Goal: Check status: Check status

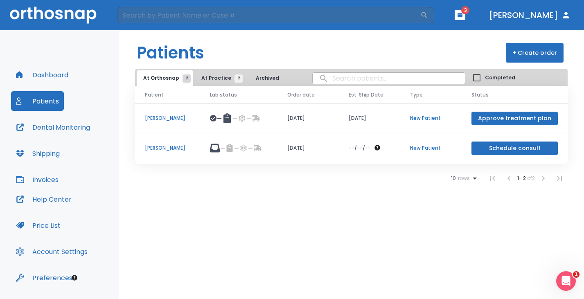
click at [505, 147] on button "Schedule consult" at bounding box center [515, 149] width 86 height 14
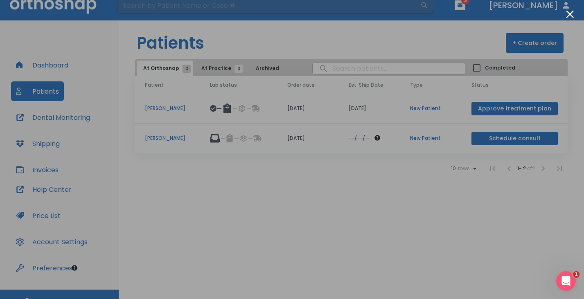
scroll to position [10, 0]
click at [570, 13] on button "Close modal" at bounding box center [570, 14] width 8 height 8
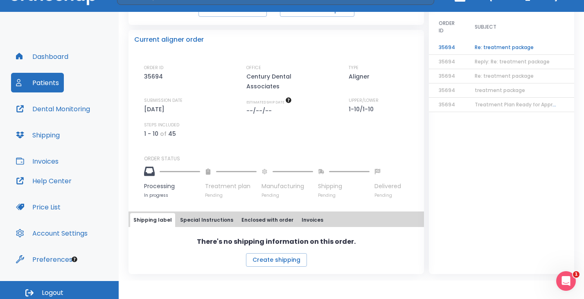
scroll to position [23, 0]
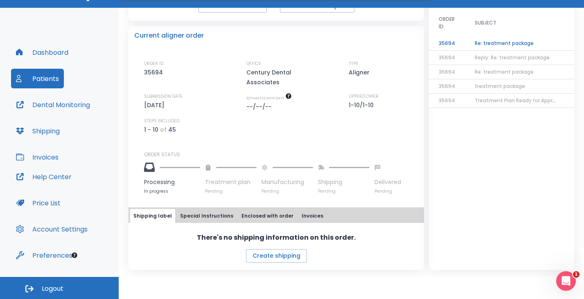
click at [52, 79] on button "Patients" at bounding box center [37, 79] width 53 height 20
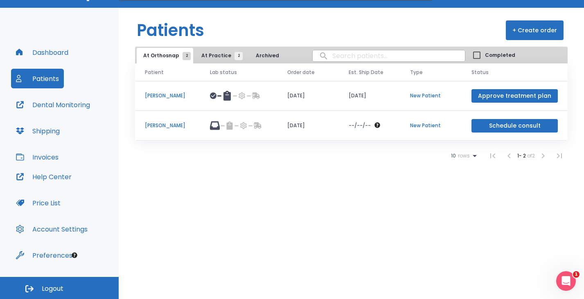
click at [184, 95] on p "[PERSON_NAME]" at bounding box center [167, 95] width 45 height 7
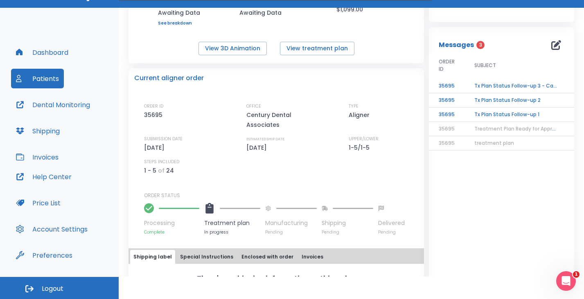
scroll to position [164, 0]
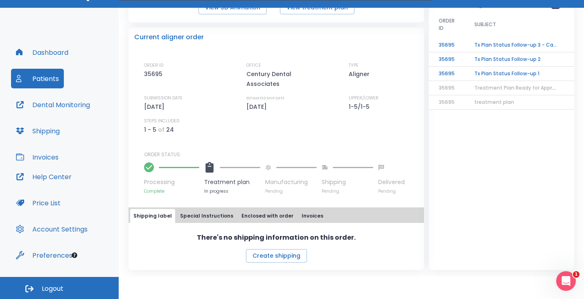
click at [512, 45] on td "Tx Plan Status Follow-up 3 - Case on hold" at bounding box center [516, 45] width 102 height 14
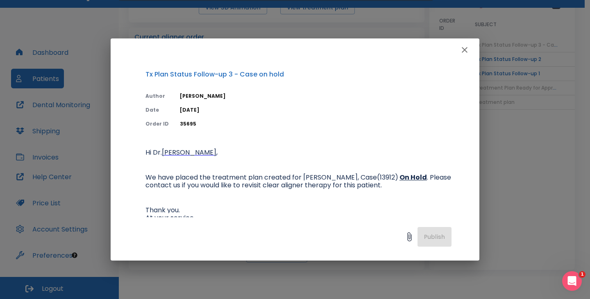
click at [462, 47] on icon "button" at bounding box center [465, 50] width 10 height 10
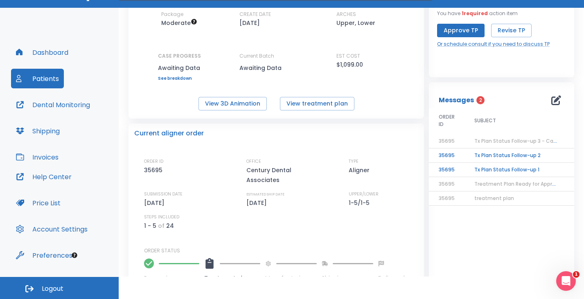
scroll to position [82, 0]
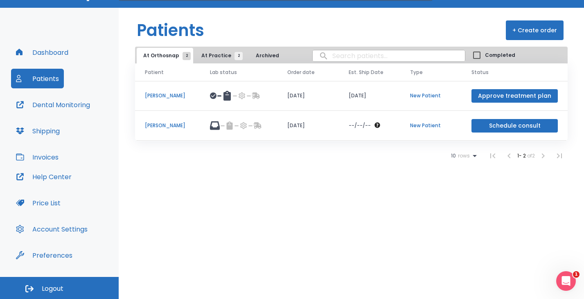
click at [185, 125] on p "[PERSON_NAME]" at bounding box center [167, 125] width 45 height 7
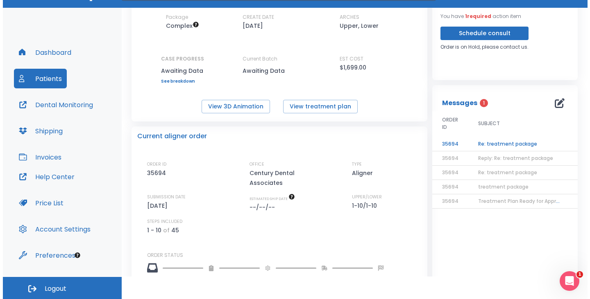
scroll to position [66, 0]
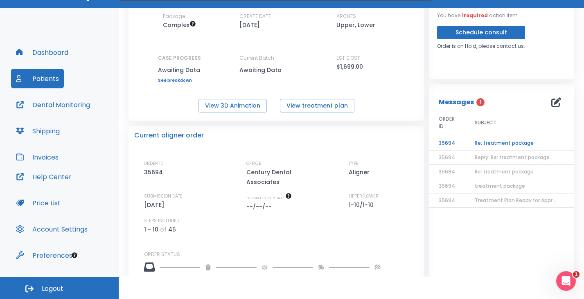
click at [514, 143] on td "Re: treatment package" at bounding box center [516, 143] width 102 height 14
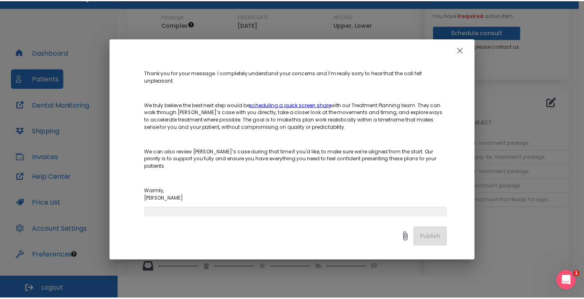
scroll to position [123, 0]
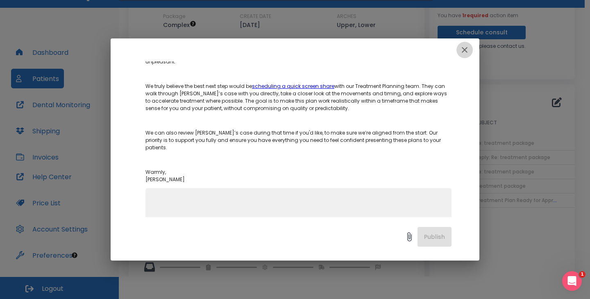
click at [466, 51] on icon "button" at bounding box center [465, 50] width 6 height 6
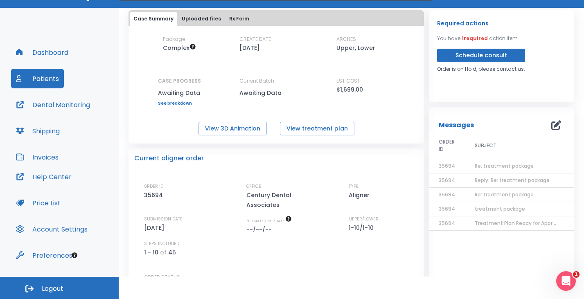
scroll to position [2, 0]
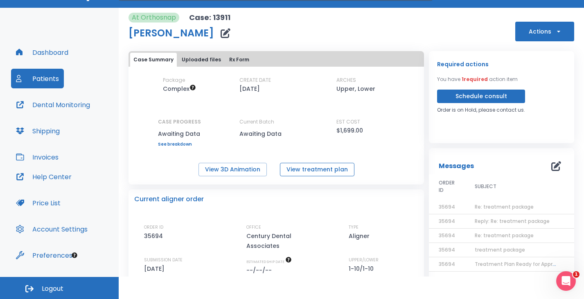
click at [324, 173] on button "View treatment plan" at bounding box center [317, 170] width 75 height 14
click at [217, 168] on button "View 3D Animation" at bounding box center [233, 170] width 68 height 14
click at [55, 78] on button "Patients" at bounding box center [37, 79] width 53 height 20
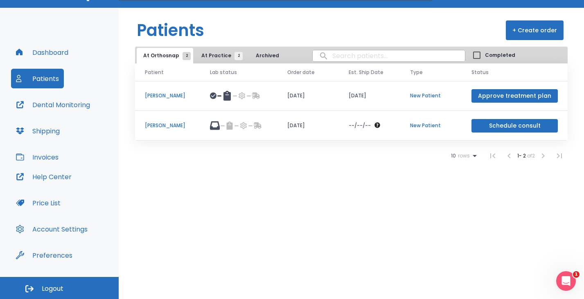
click at [190, 95] on p "[PERSON_NAME]" at bounding box center [167, 95] width 45 height 7
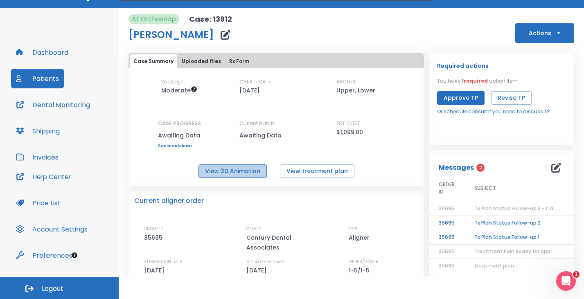
click at [210, 173] on button "View 3D Animation" at bounding box center [233, 172] width 68 height 14
